Goal: Find contact information: Find contact information

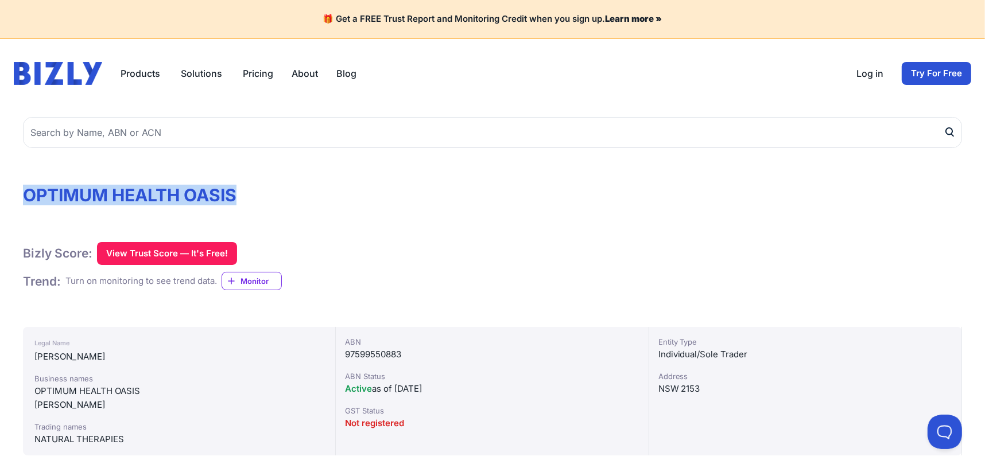
drag, startPoint x: 327, startPoint y: 171, endPoint x: 16, endPoint y: 193, distance: 311.9
copy h1 "OPTIMUM HEALTH OASIS"
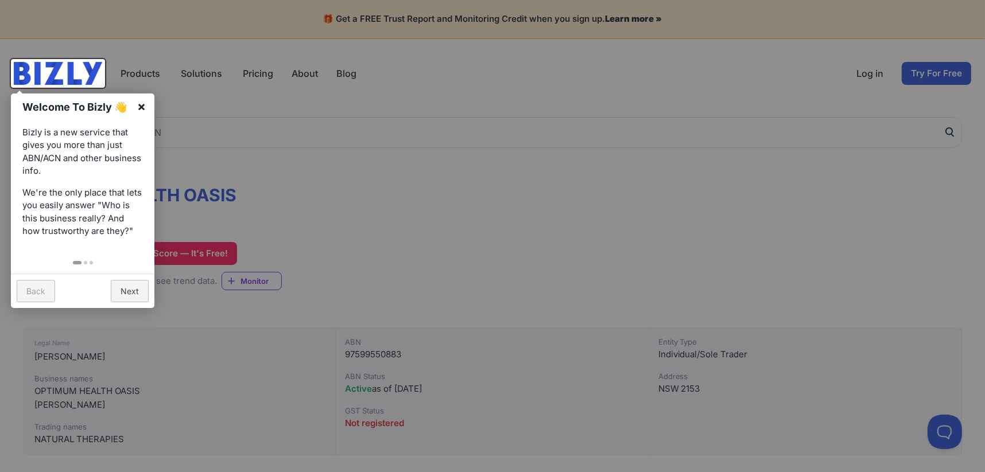
click at [140, 104] on link "×" at bounding box center [142, 107] width 26 height 26
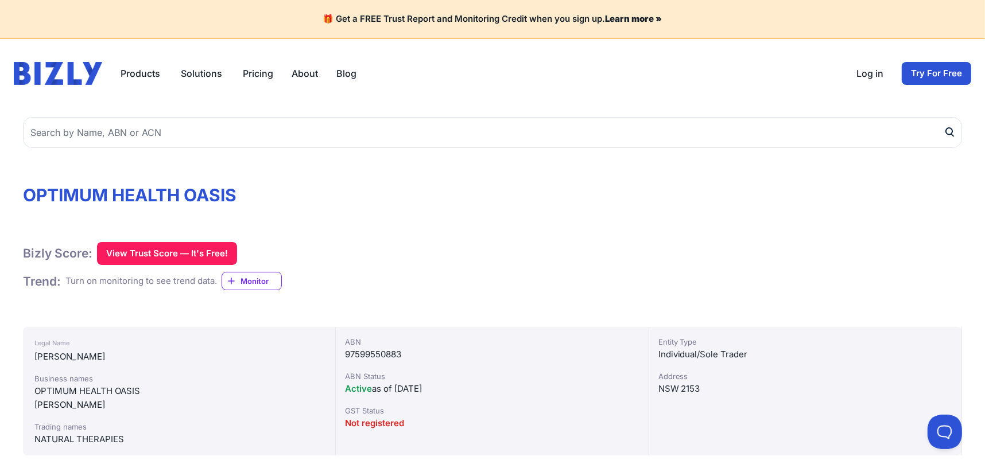
click at [360, 354] on span "97599550883" at bounding box center [373, 354] width 56 height 11
copy div "97599550883"
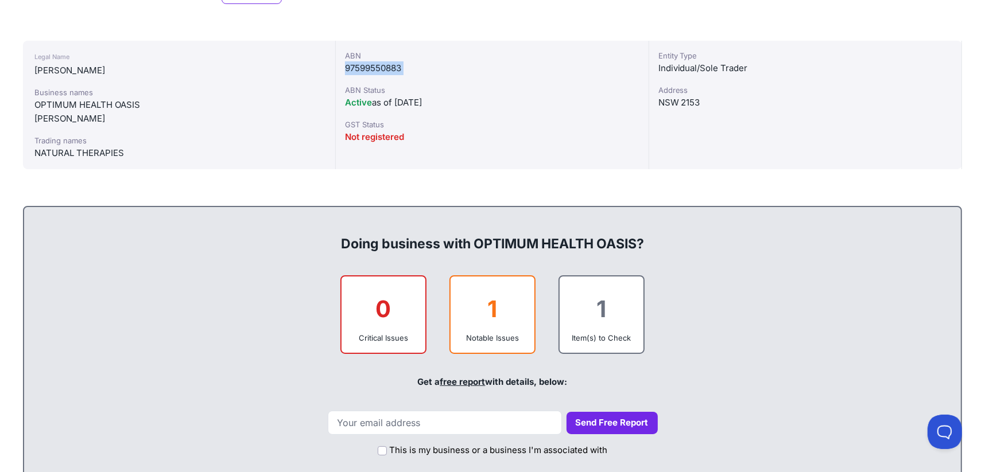
scroll to position [286, 0]
click at [753, 159] on div "Entity Type Individual/Sole Trader Address NSW 2153" at bounding box center [805, 105] width 313 height 129
